Goal: Transaction & Acquisition: Purchase product/service

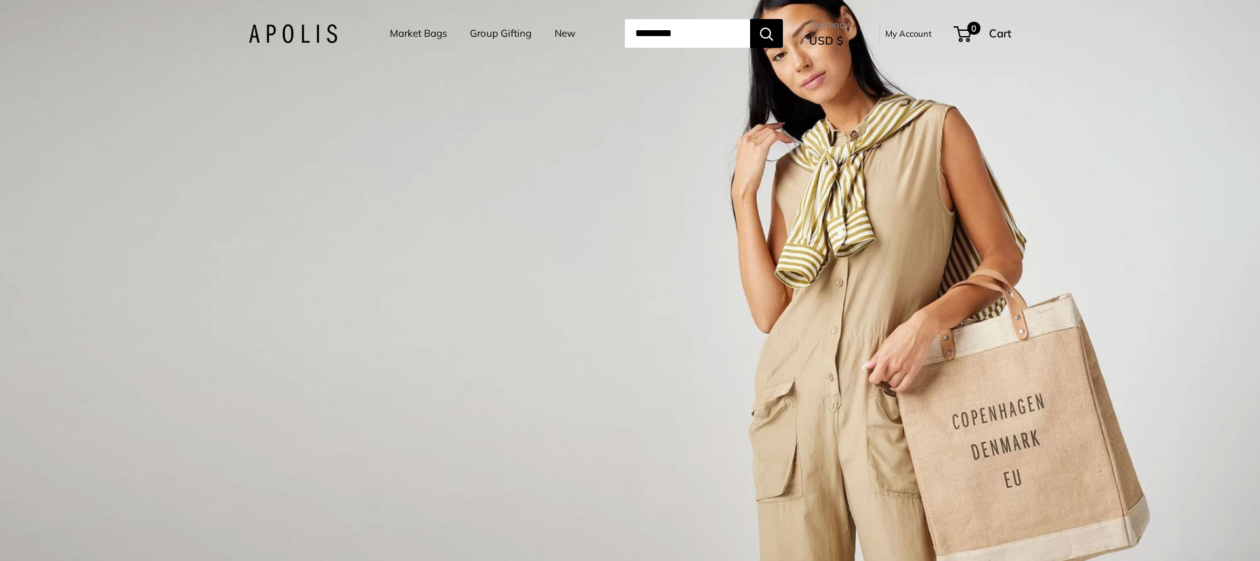
click at [390, 36] on link "Market Bags" at bounding box center [418, 33] width 57 height 18
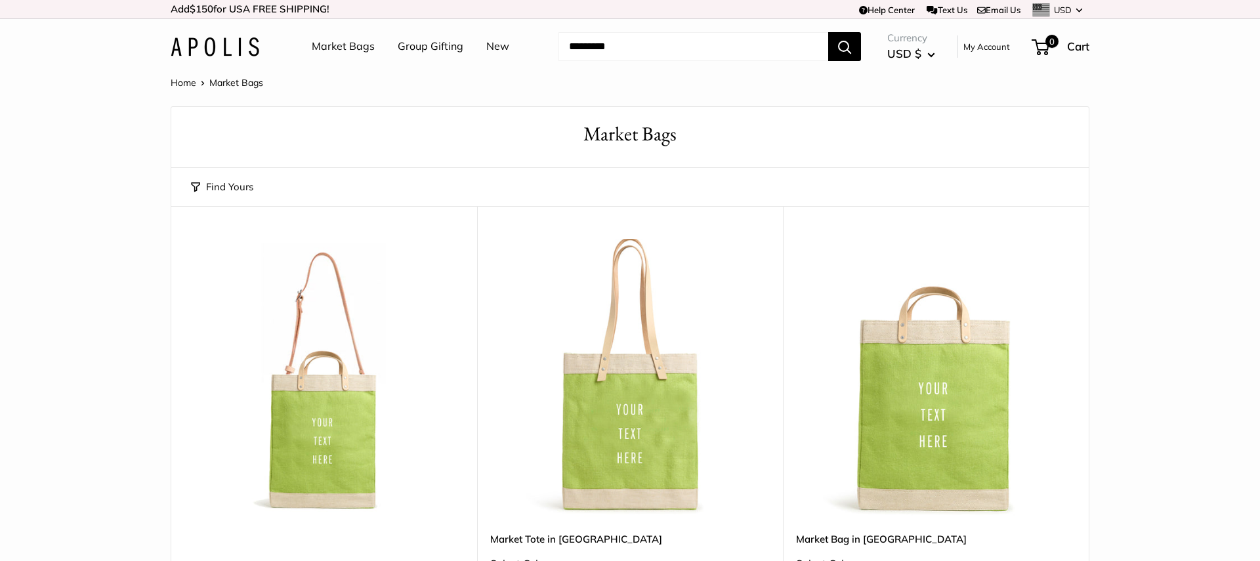
click at [494, 49] on link "New" at bounding box center [497, 47] width 23 height 20
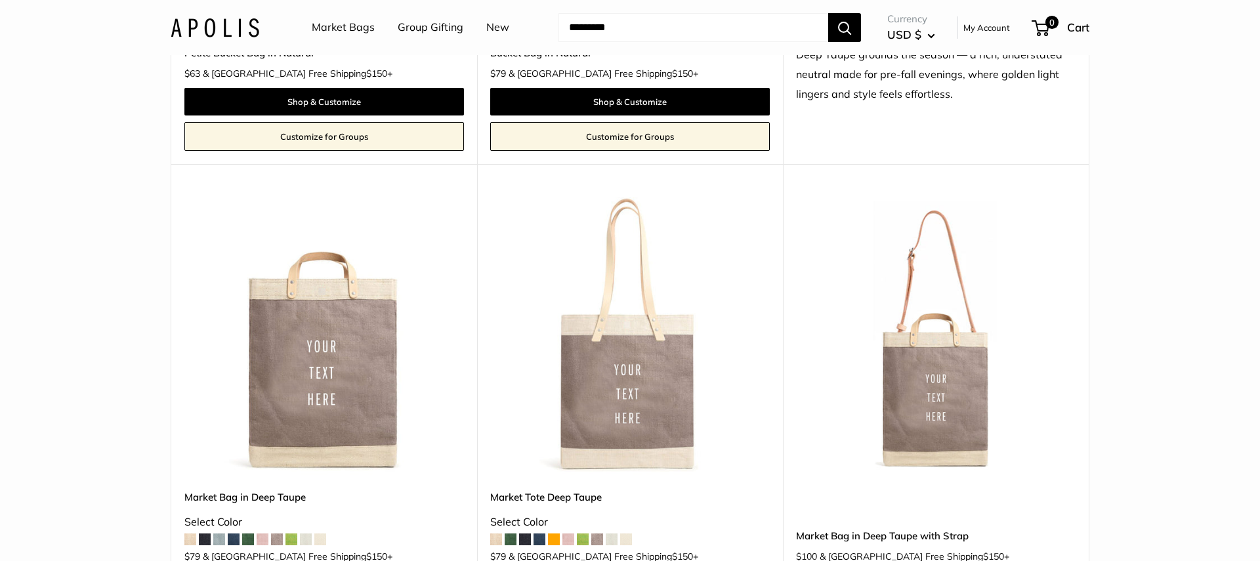
scroll to position [2039, 0]
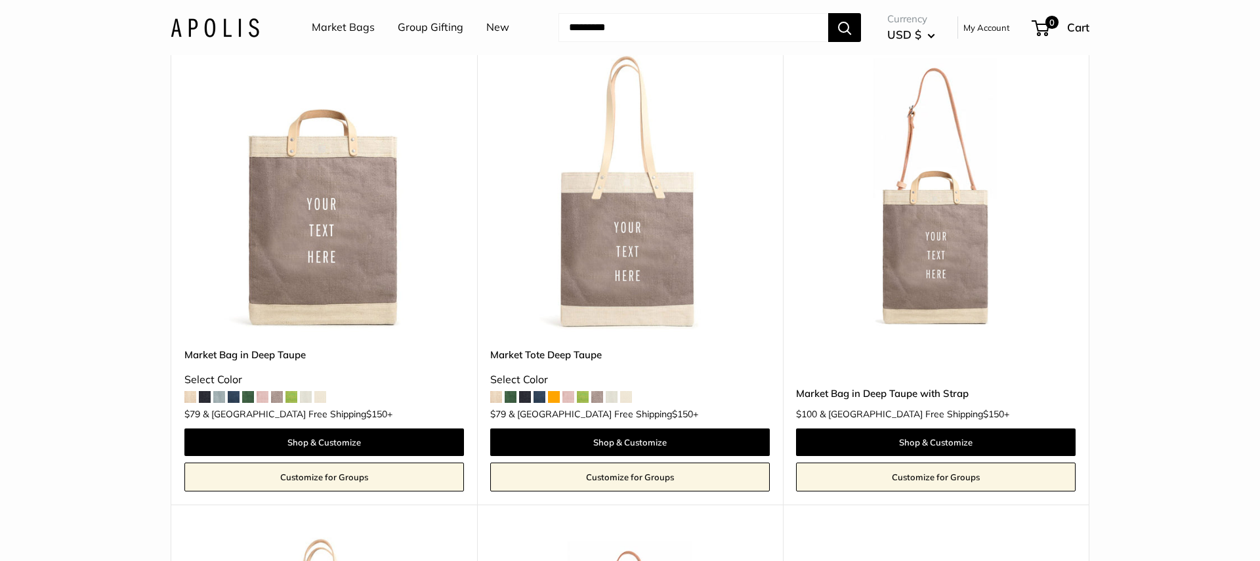
click at [526, 395] on span at bounding box center [525, 397] width 12 height 12
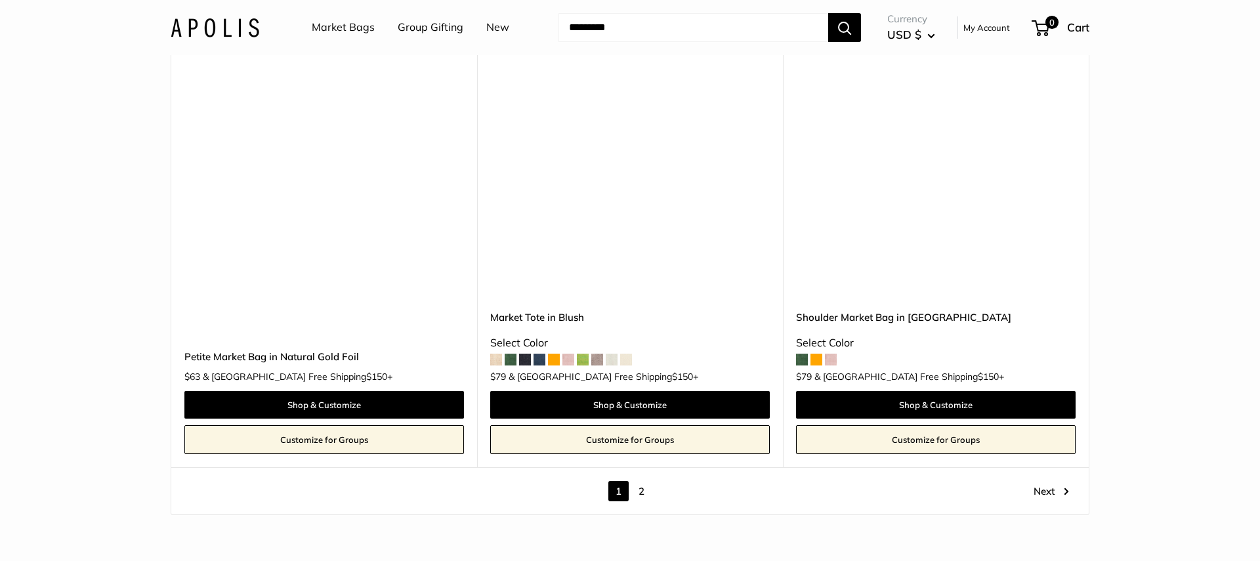
scroll to position [7236, 0]
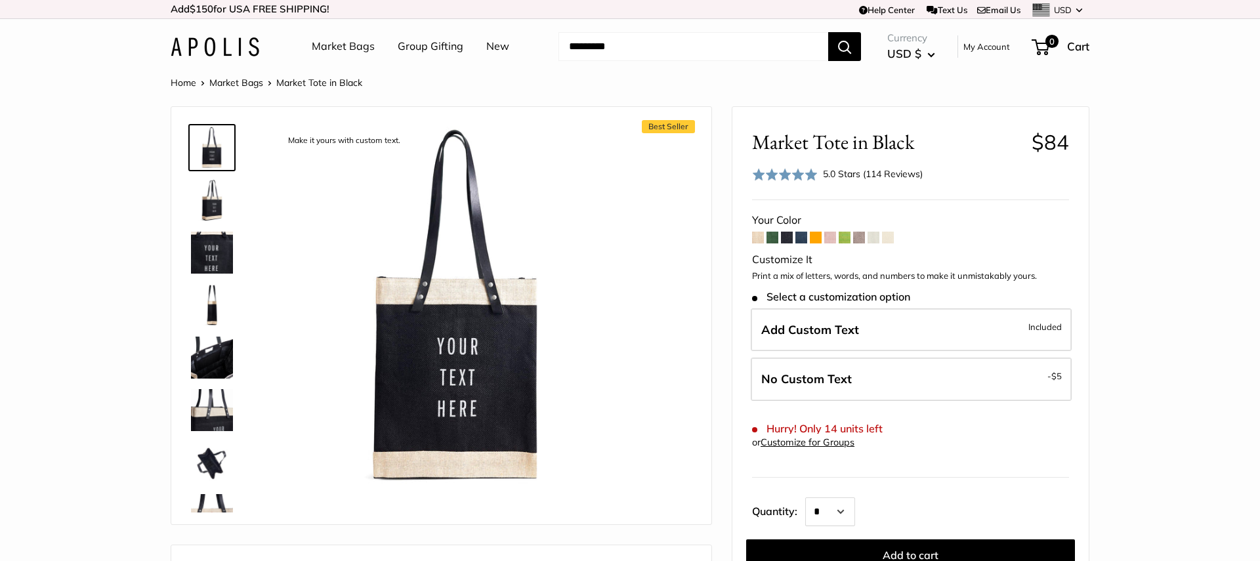
click at [224, 250] on img at bounding box center [212, 253] width 42 height 42
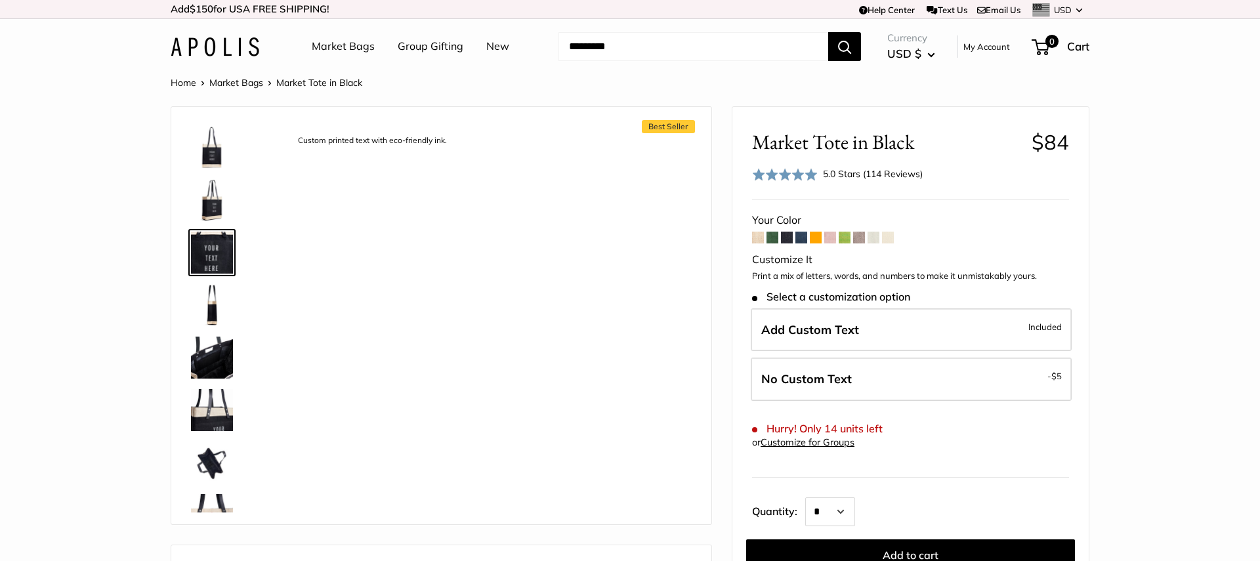
click at [201, 308] on img at bounding box center [212, 305] width 42 height 42
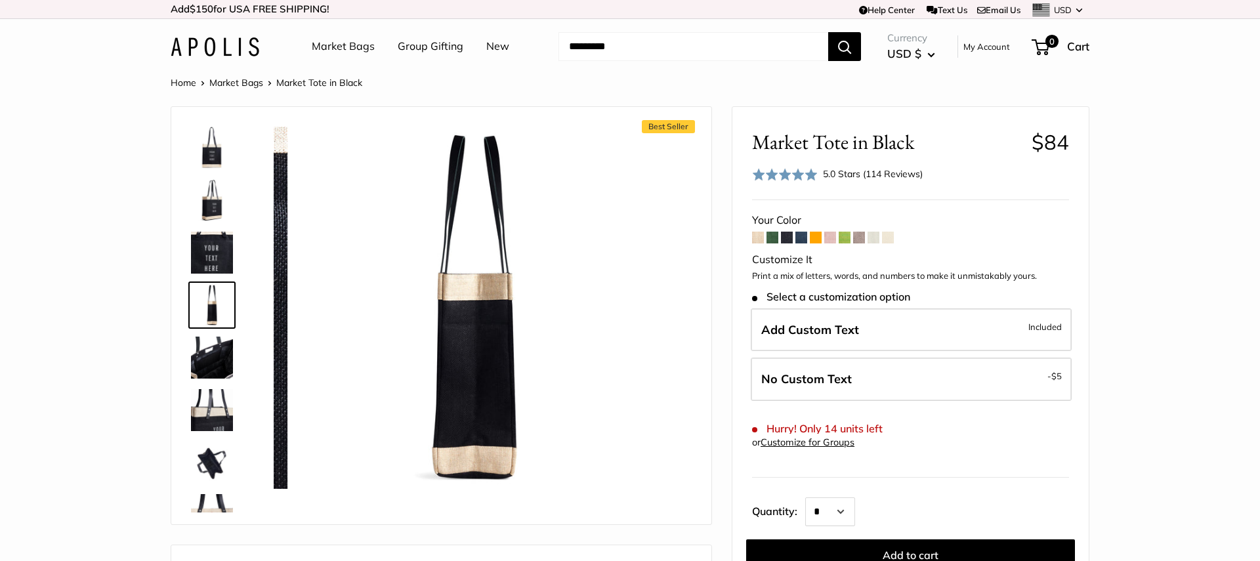
click at [186, 365] on div at bounding box center [217, 316] width 63 height 394
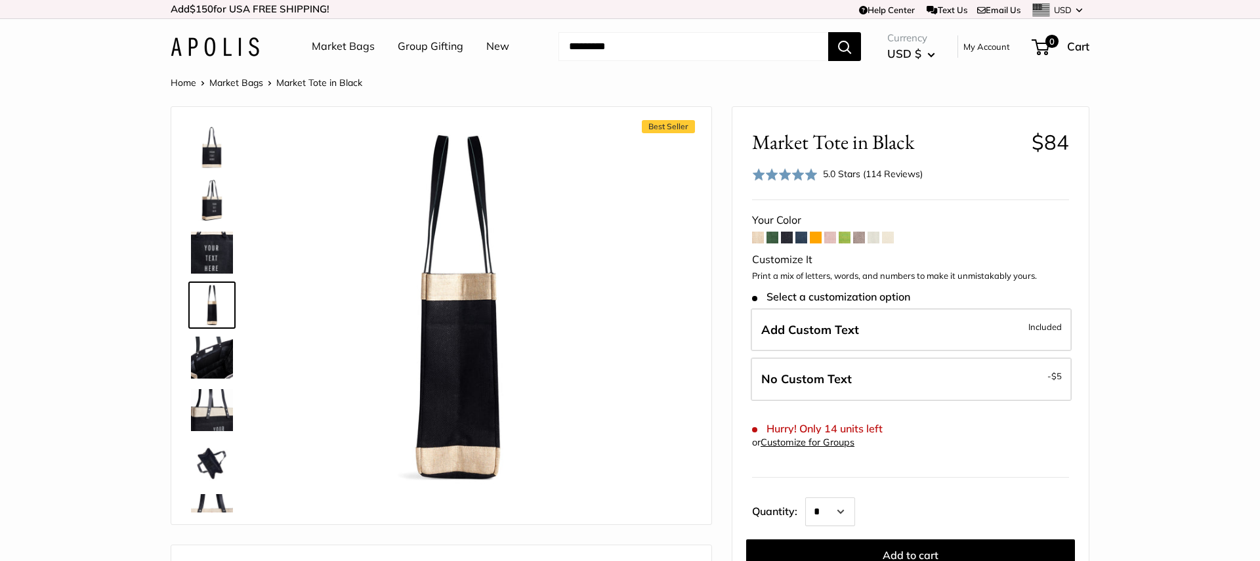
click at [191, 404] on img at bounding box center [212, 410] width 42 height 42
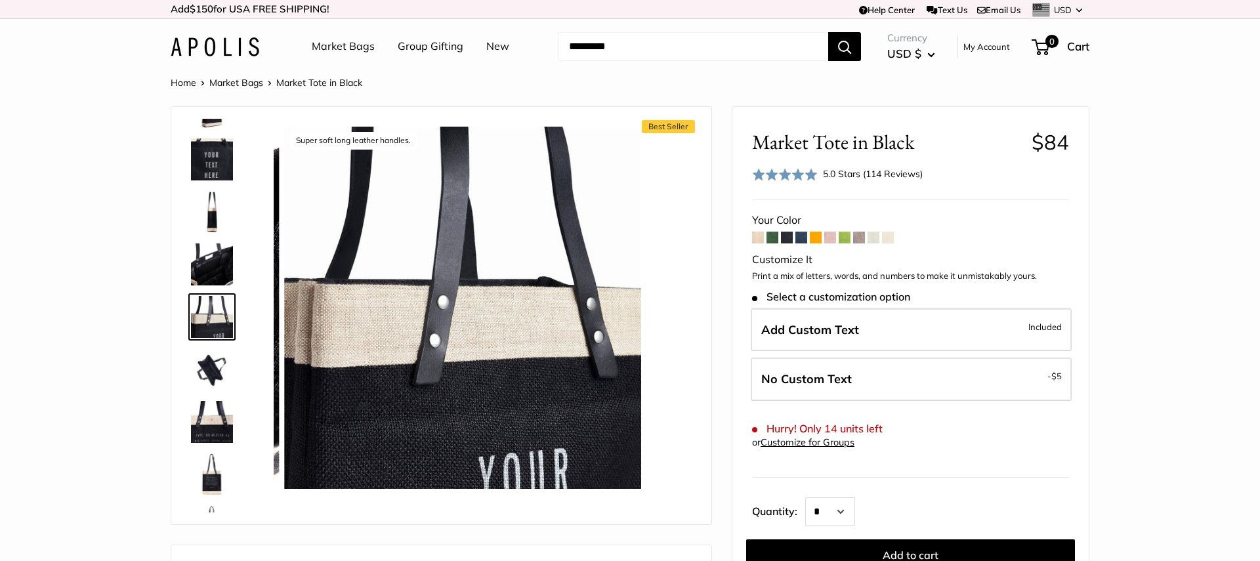
click at [198, 424] on img at bounding box center [212, 422] width 42 height 42
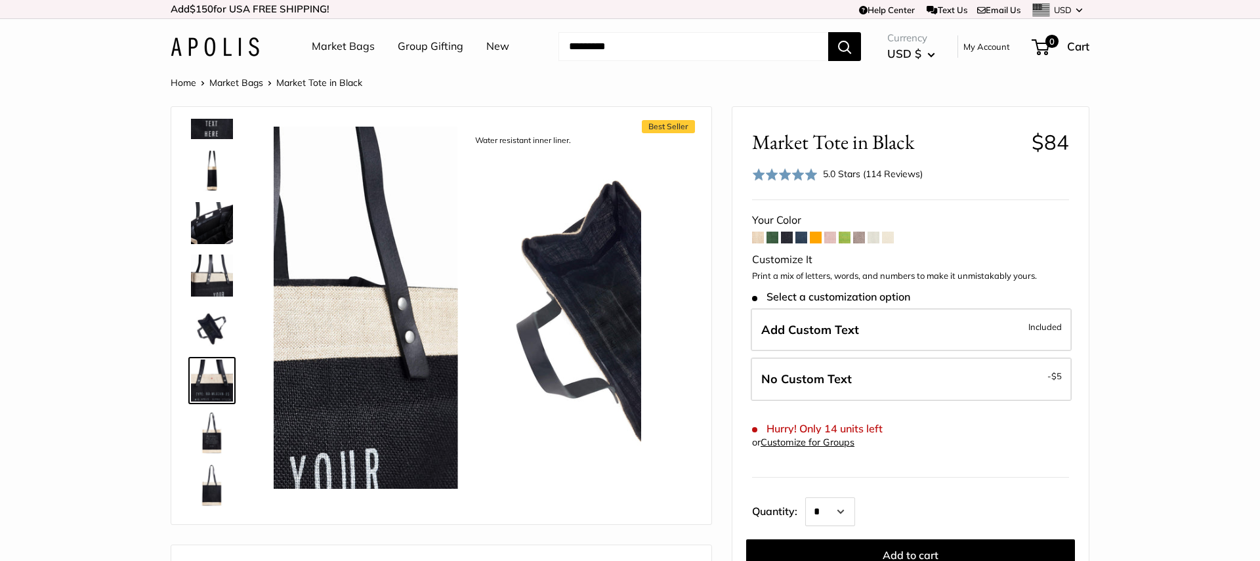
scroll to position [137, 0]
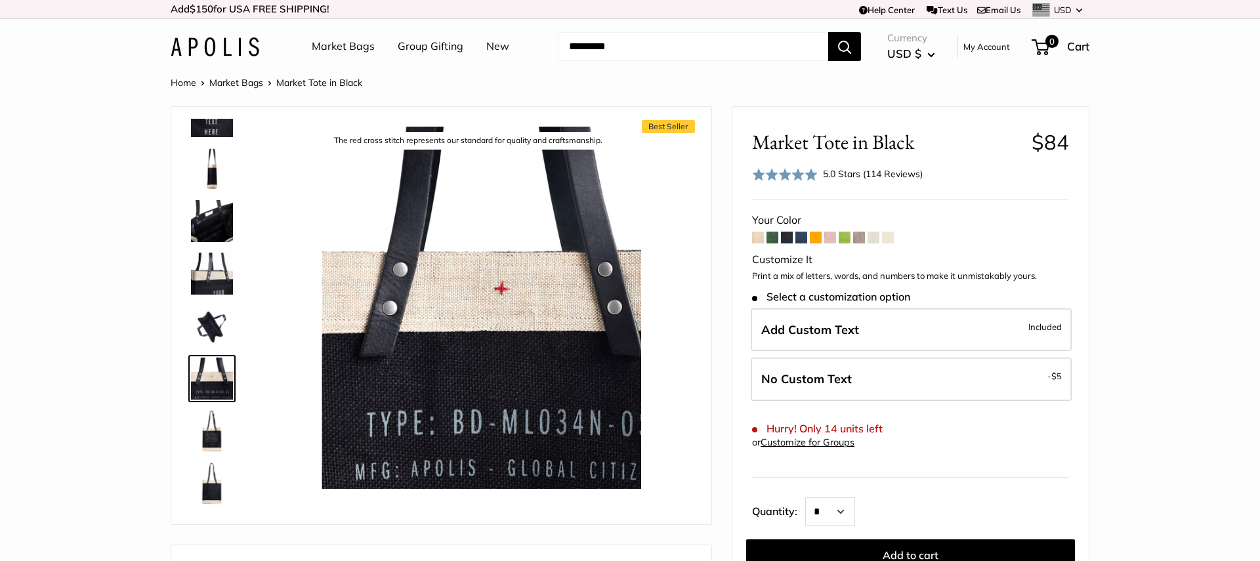
click at [198, 424] on img at bounding box center [212, 431] width 42 height 42
